Goal: Task Accomplishment & Management: Manage account settings

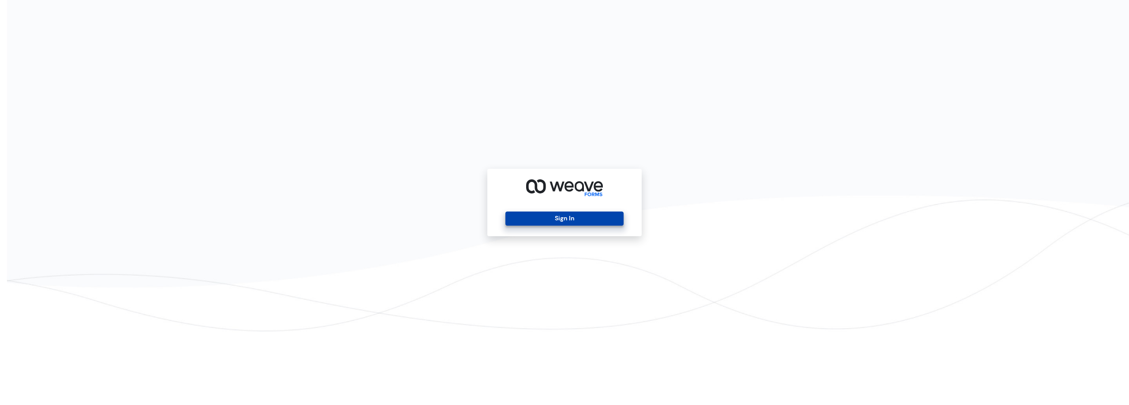
click at [570, 222] on button "Sign In" at bounding box center [565, 219] width 118 height 14
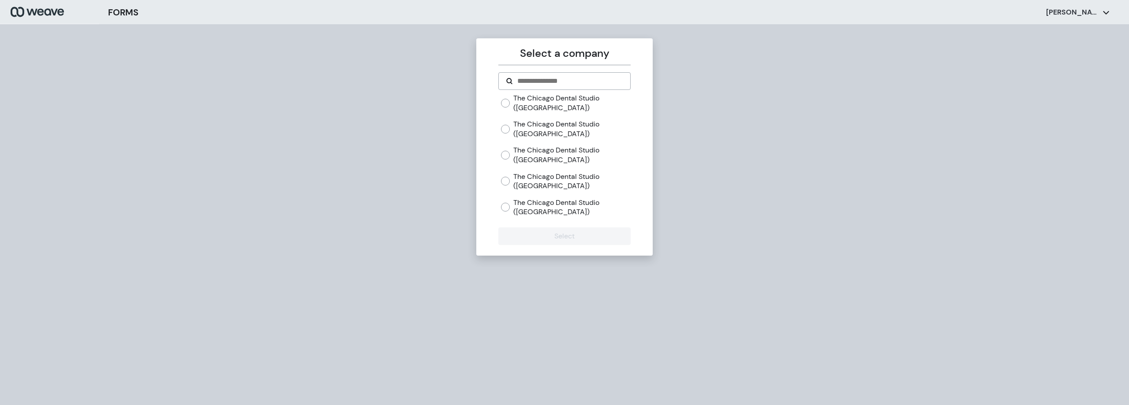
click at [501, 128] on div "The [GEOGRAPHIC_DATA] ([GEOGRAPHIC_DATA]) The Chicago Dental Studio ([GEOGRAPHI…" at bounding box center [565, 159] width 132 height 131
click at [579, 240] on button "Select" at bounding box center [565, 237] width 132 height 18
